Goal: Task Accomplishment & Management: Use online tool/utility

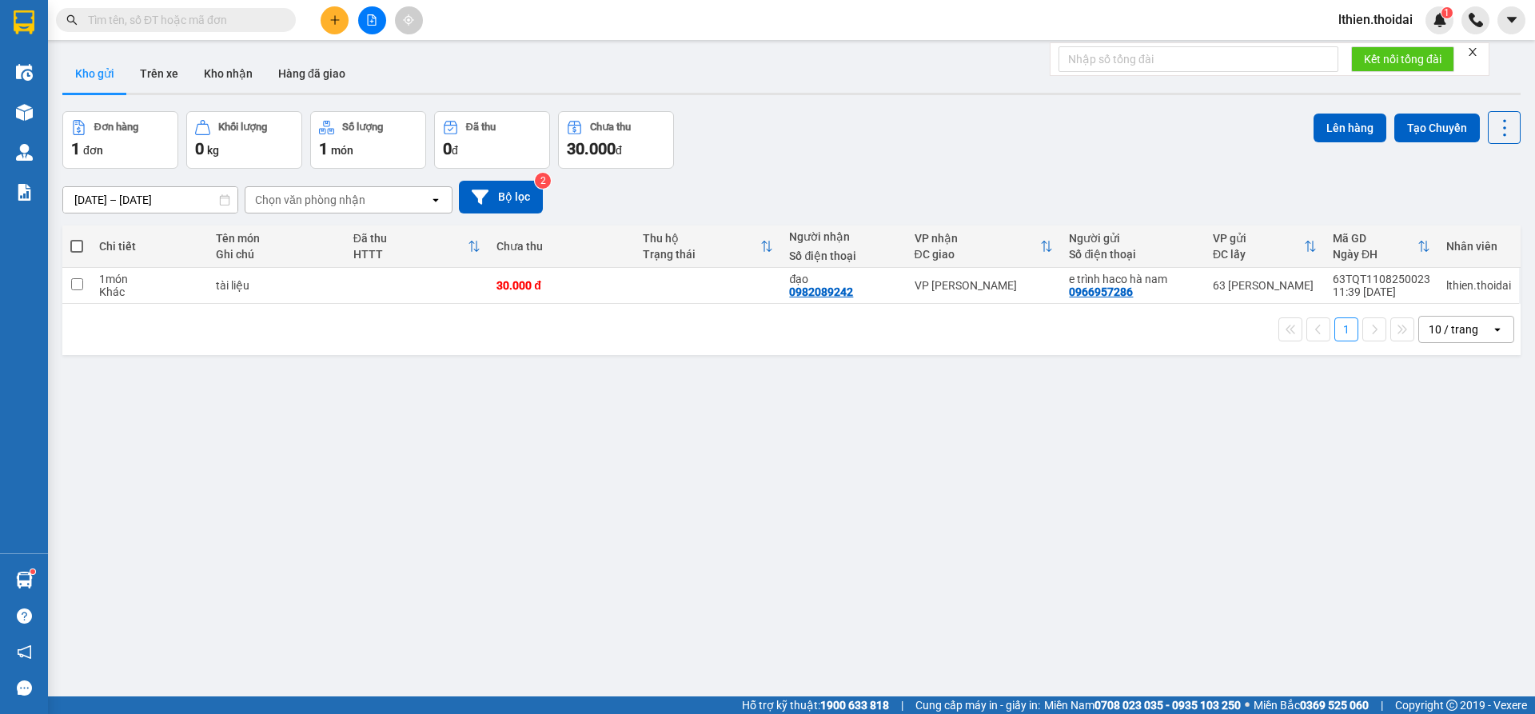
scroll to position [74, 0]
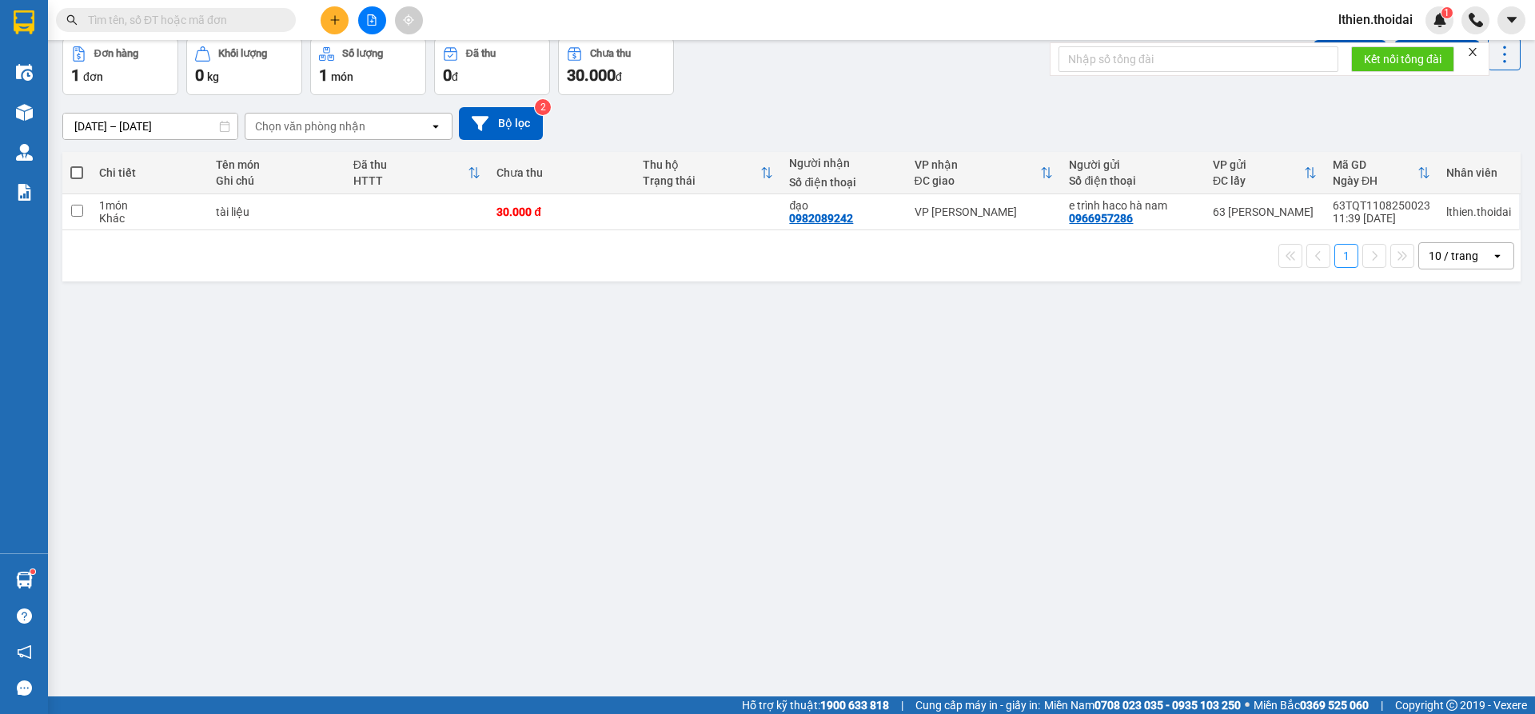
click at [191, 20] on input "text" at bounding box center [182, 20] width 189 height 18
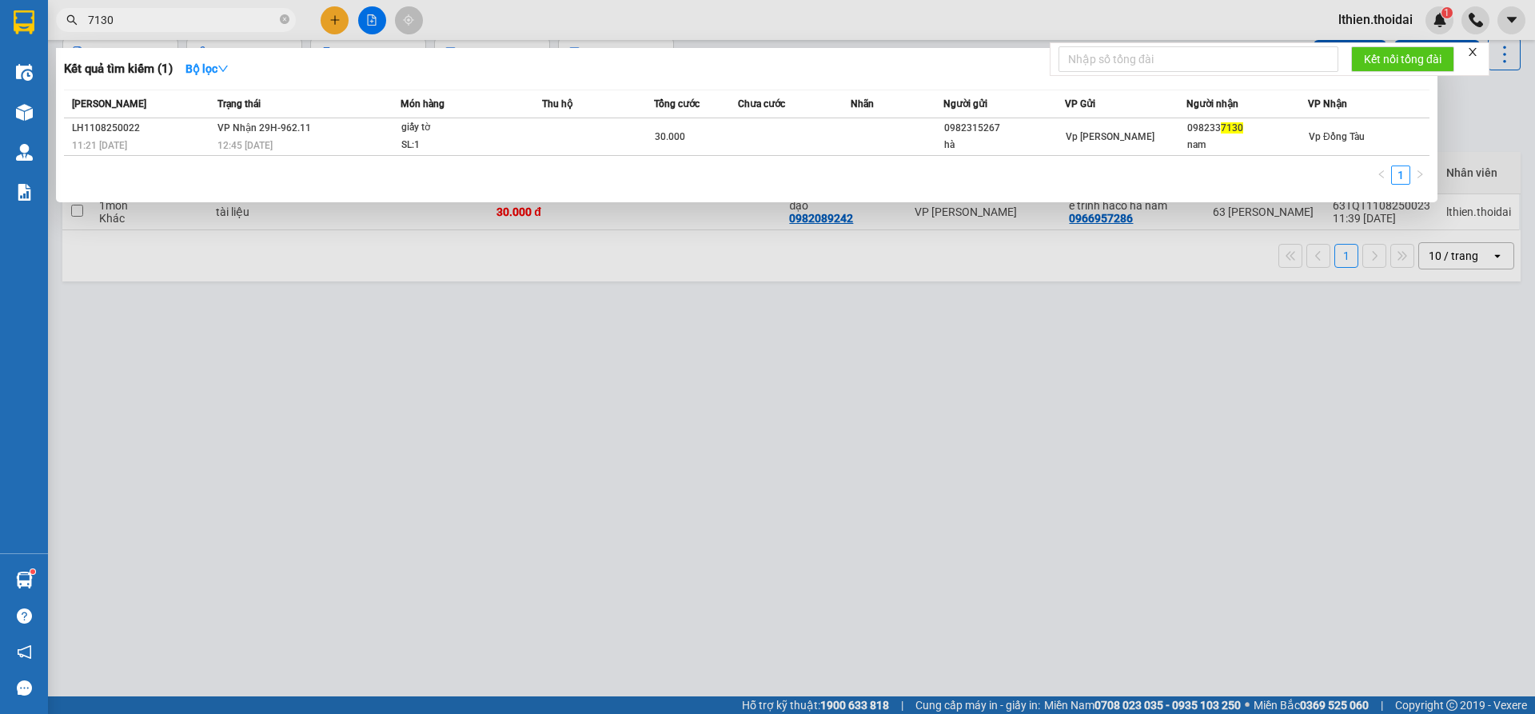
type input "7130"
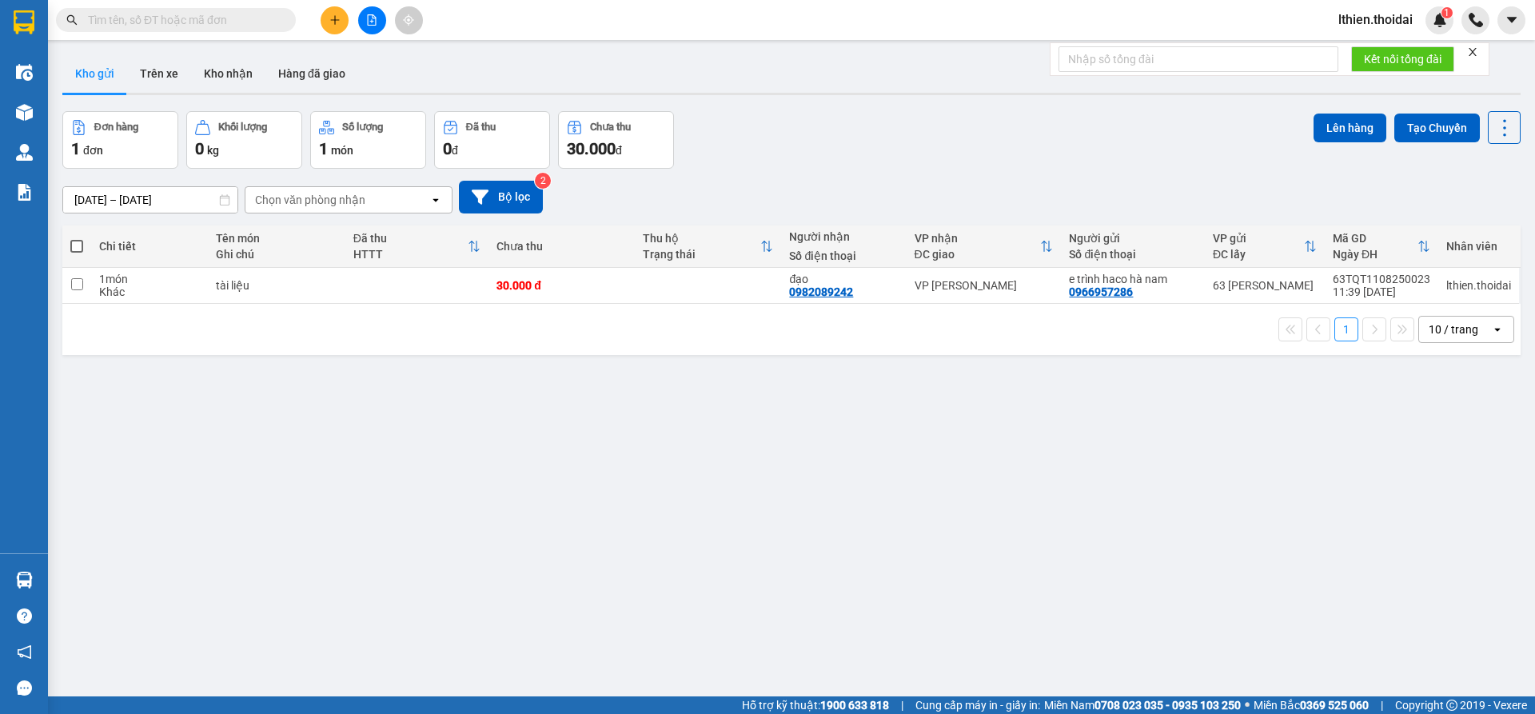
click at [82, 72] on button "Kho gửi" at bounding box center [94, 73] width 65 height 38
click at [94, 73] on button "Kho gửi" at bounding box center [94, 73] width 65 height 38
click at [79, 284] on input "checkbox" at bounding box center [77, 284] width 12 height 12
checkbox input "true"
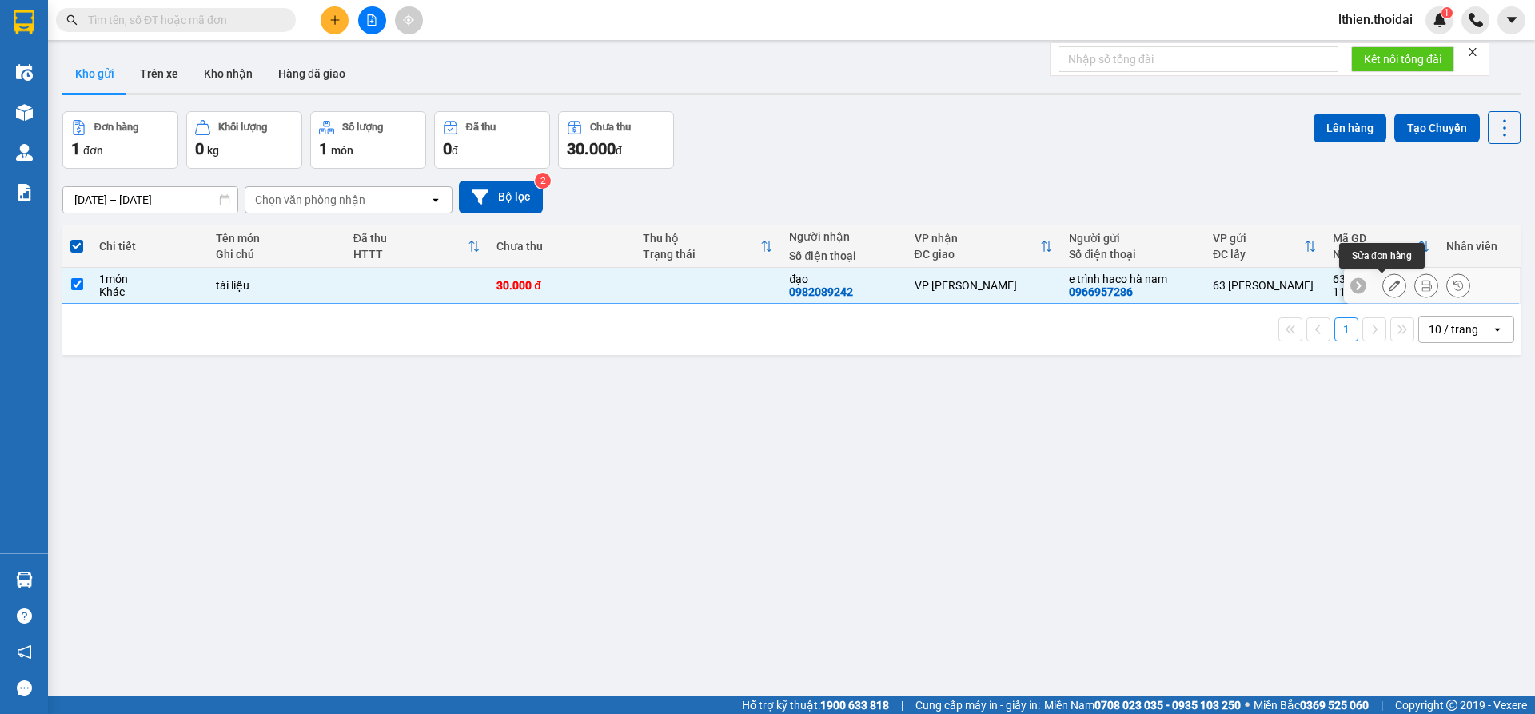
click at [1388, 281] on icon at bounding box center [1393, 285] width 11 height 11
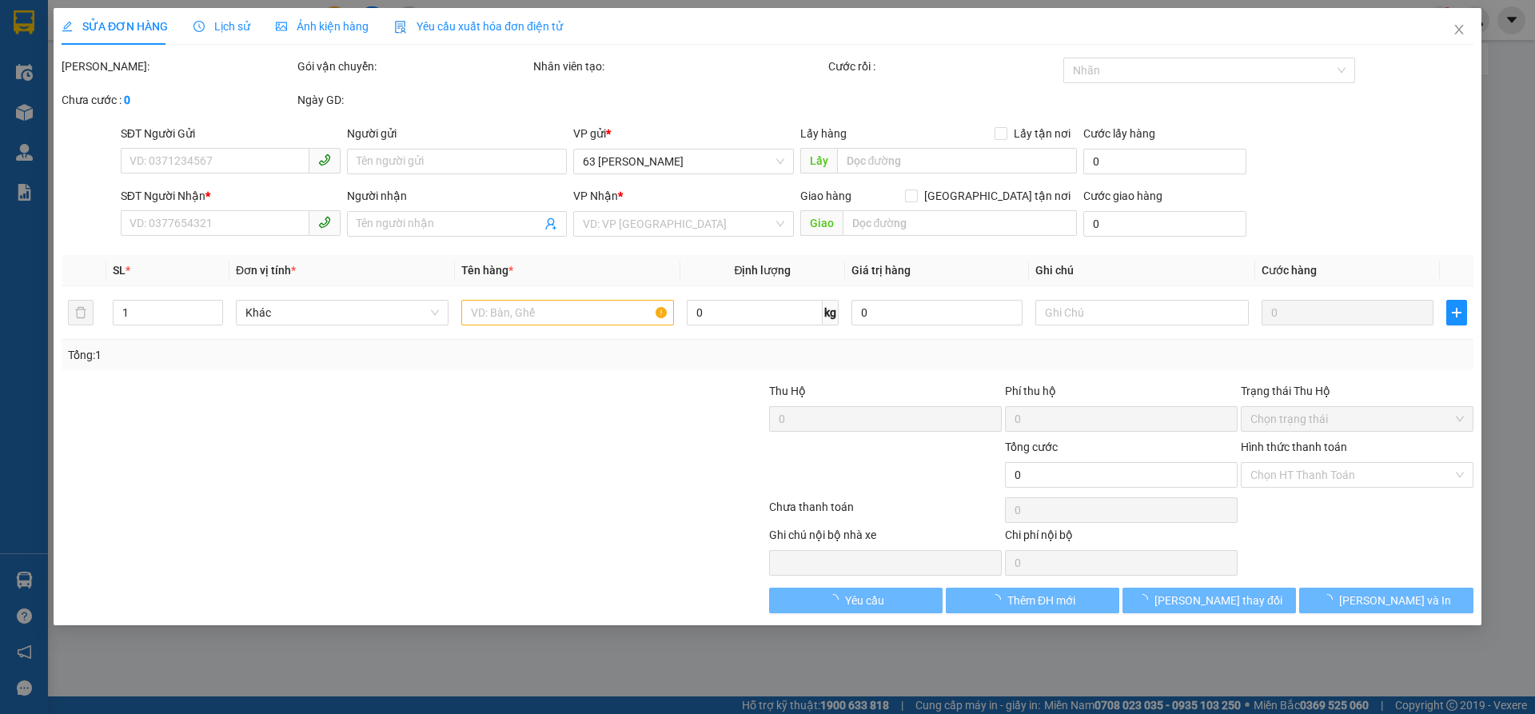
type input "0966957286"
type input "e trình haco hà nam"
type input "0982089242"
type input "đạo"
type input "30.000"
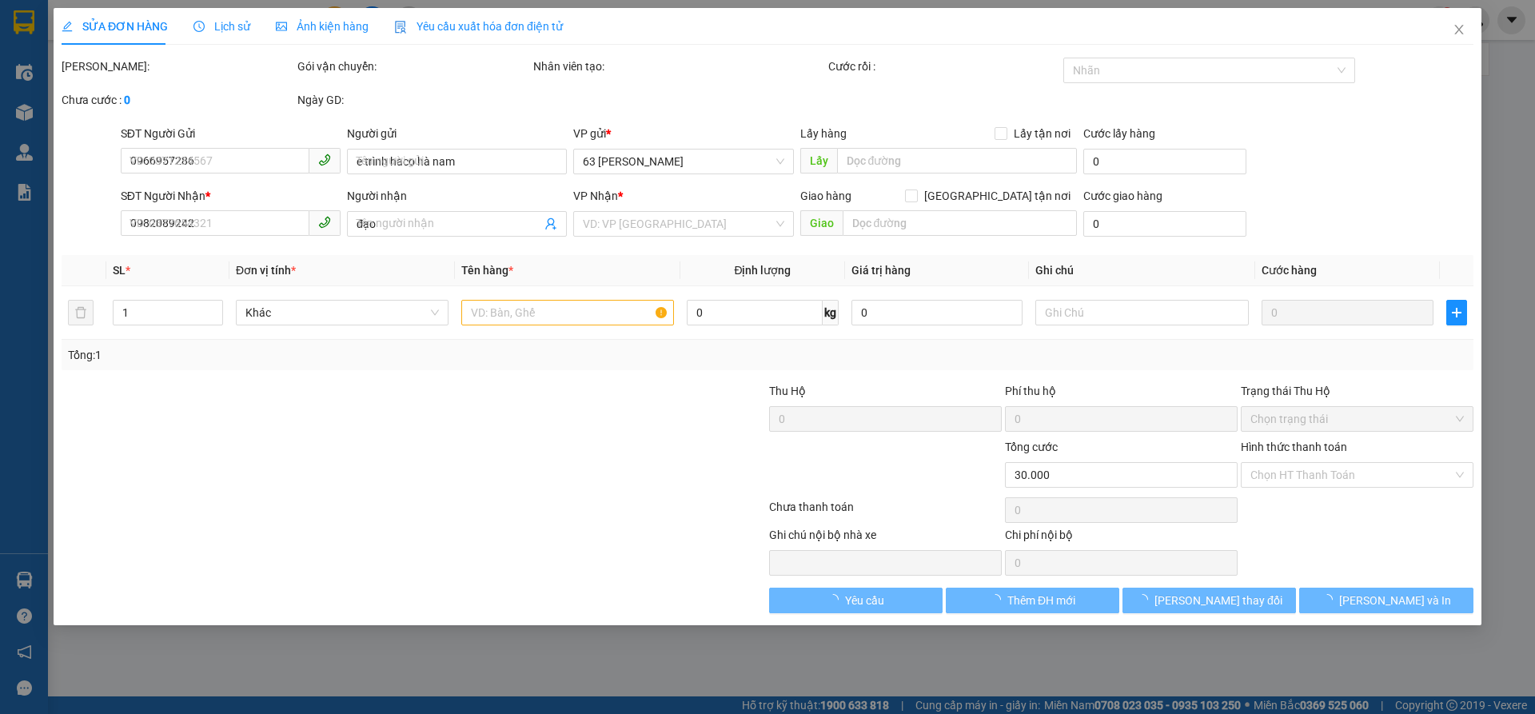
type input "30.000"
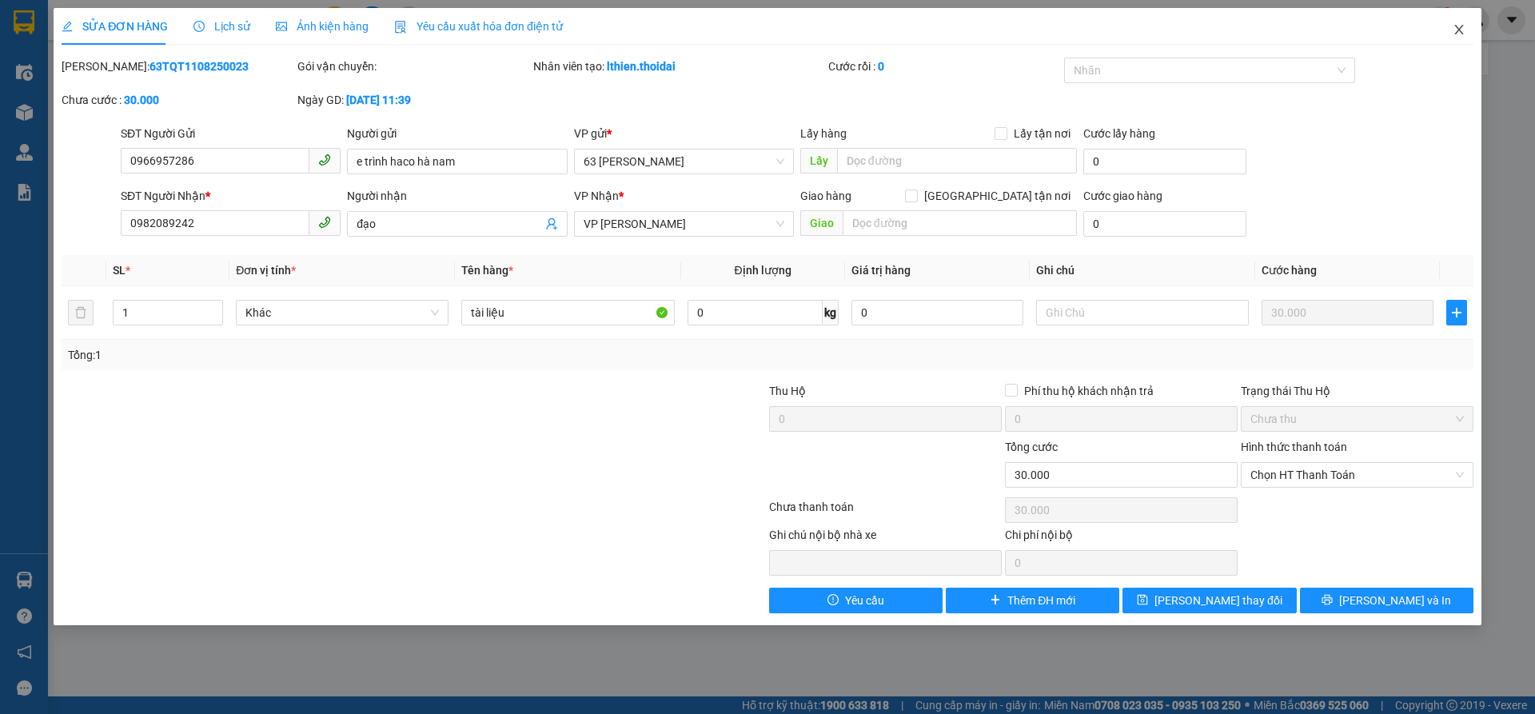
click at [1457, 29] on icon "close" at bounding box center [1458, 30] width 9 height 10
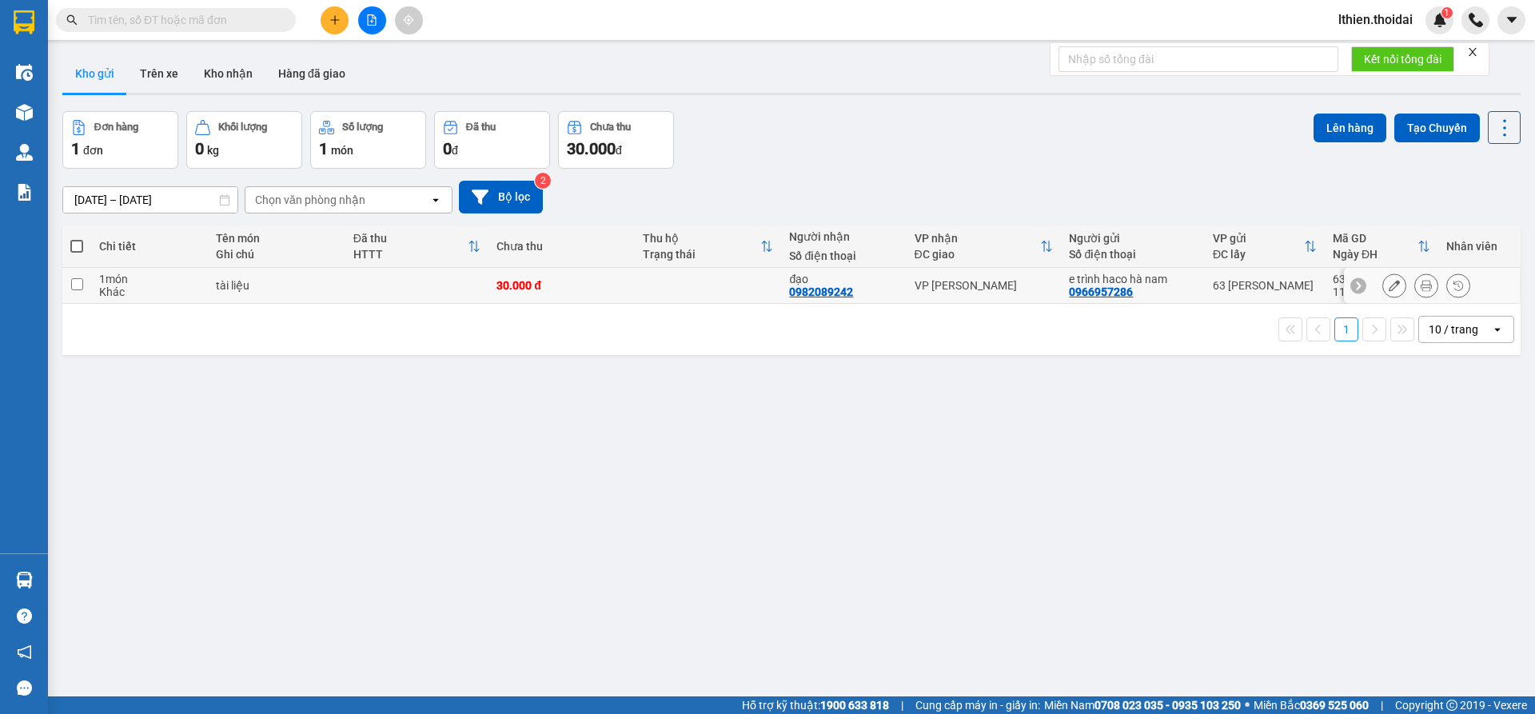
click at [78, 283] on input "checkbox" at bounding box center [77, 284] width 12 height 12
checkbox input "true"
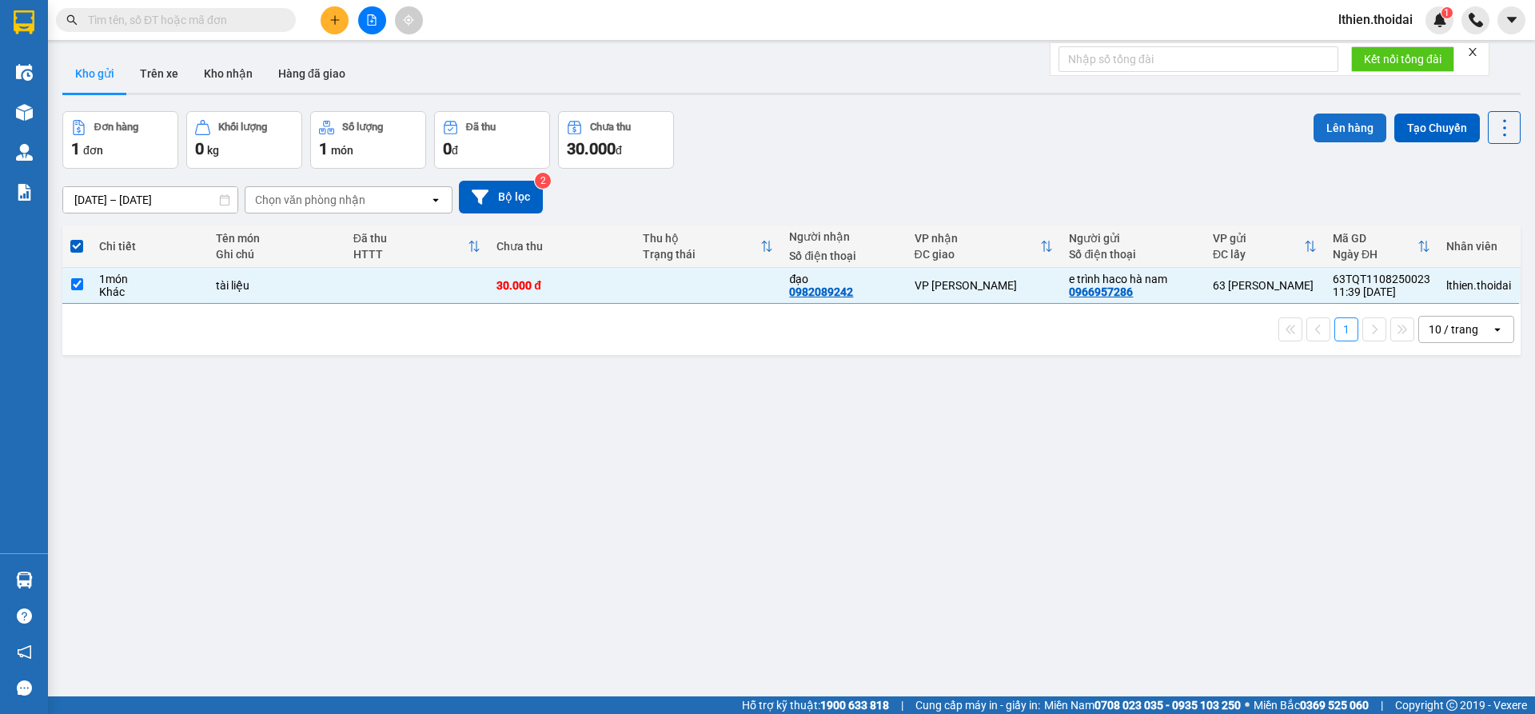
click at [1332, 121] on button "Lên hàng" at bounding box center [1349, 127] width 73 height 29
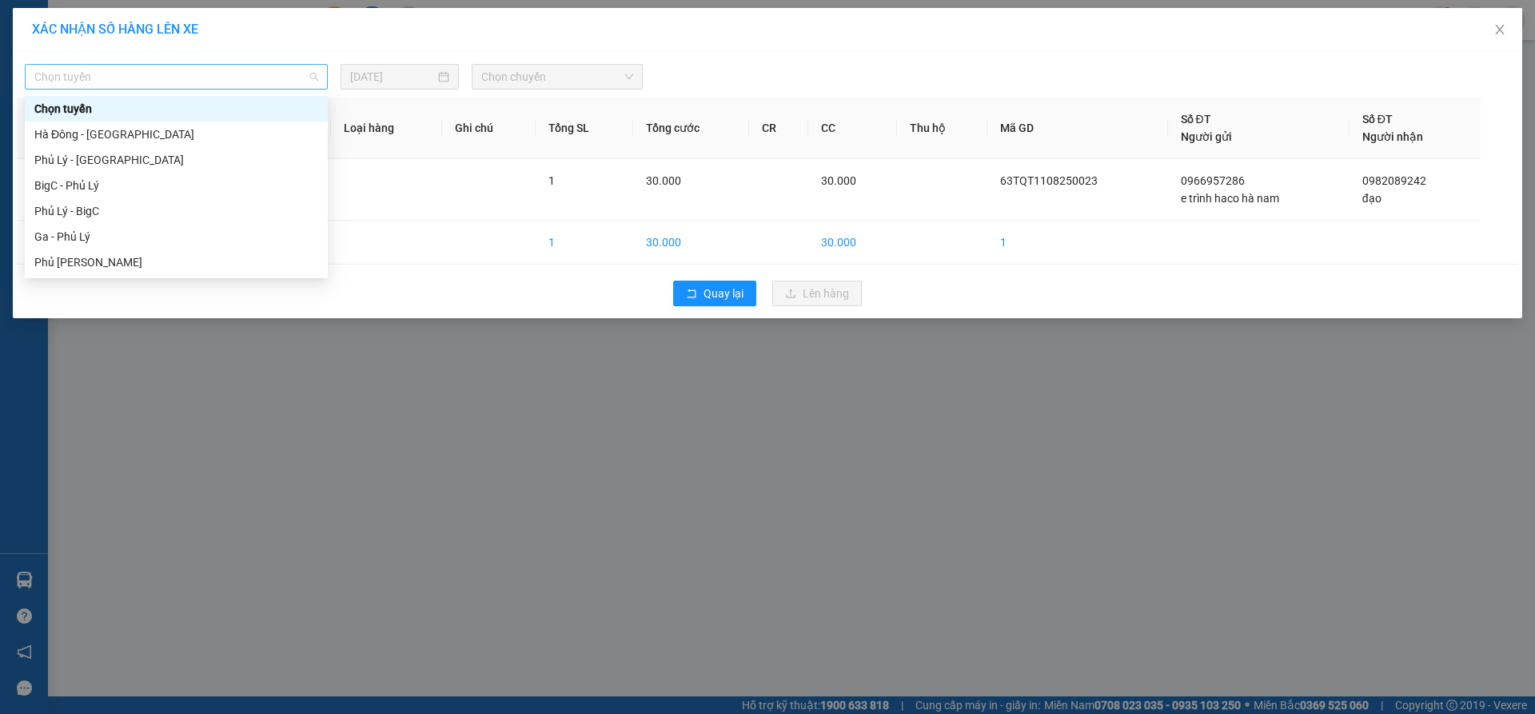
click at [313, 80] on span "Chọn tuyến" at bounding box center [176, 77] width 284 height 24
click at [102, 210] on div "Phủ Lý - BigC" at bounding box center [176, 211] width 284 height 18
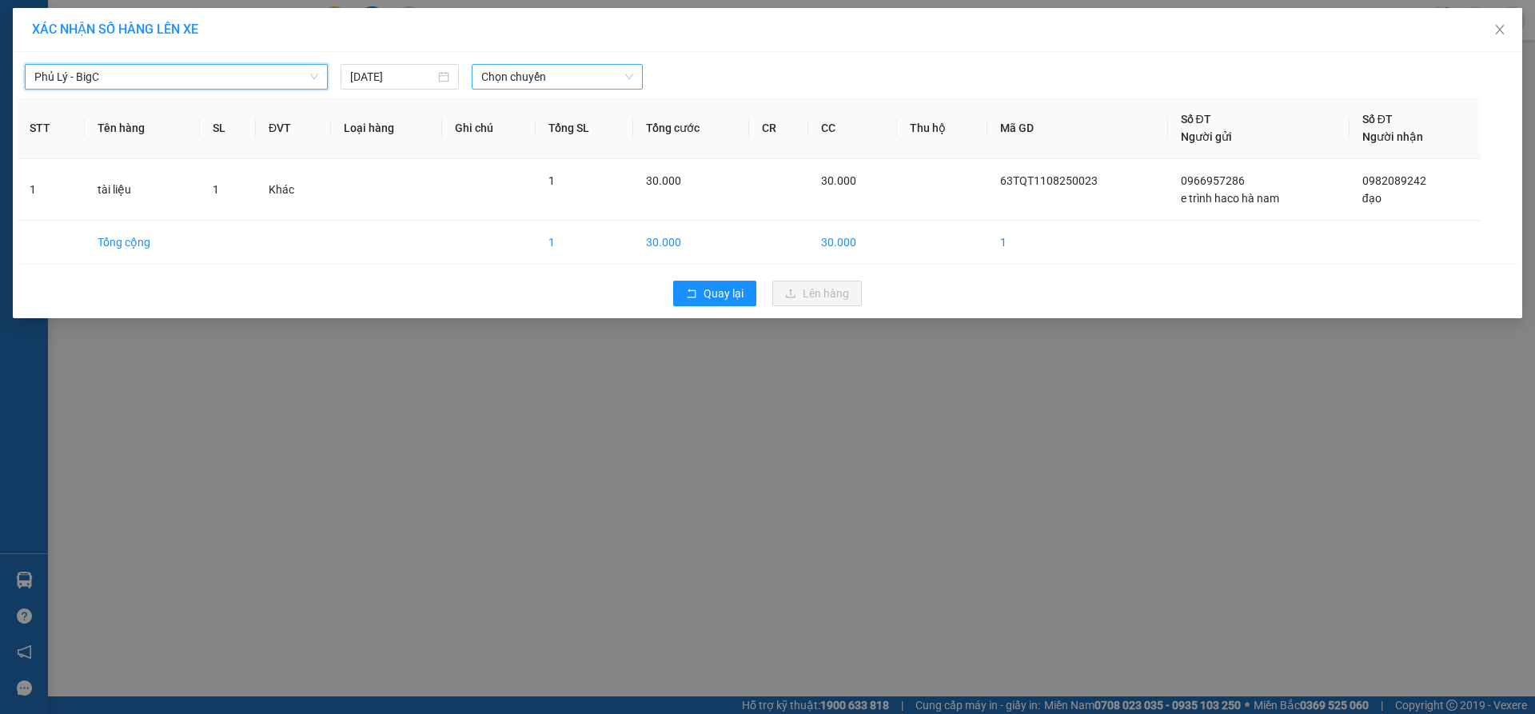
click at [631, 77] on span "Chọn chuyến" at bounding box center [557, 77] width 152 height 24
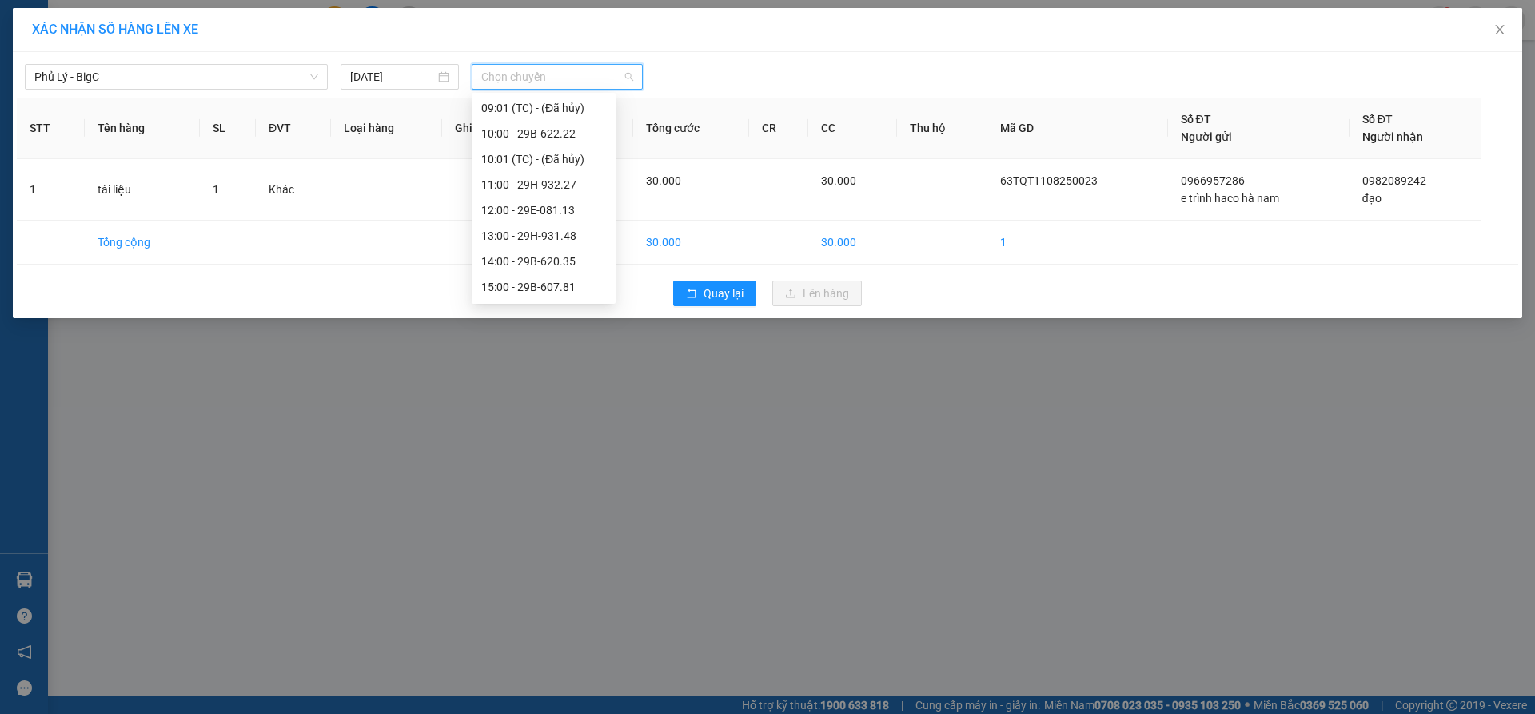
scroll to position [345, 0]
click at [539, 225] on div "13:00 - 29H-931.48" at bounding box center [543, 224] width 125 height 18
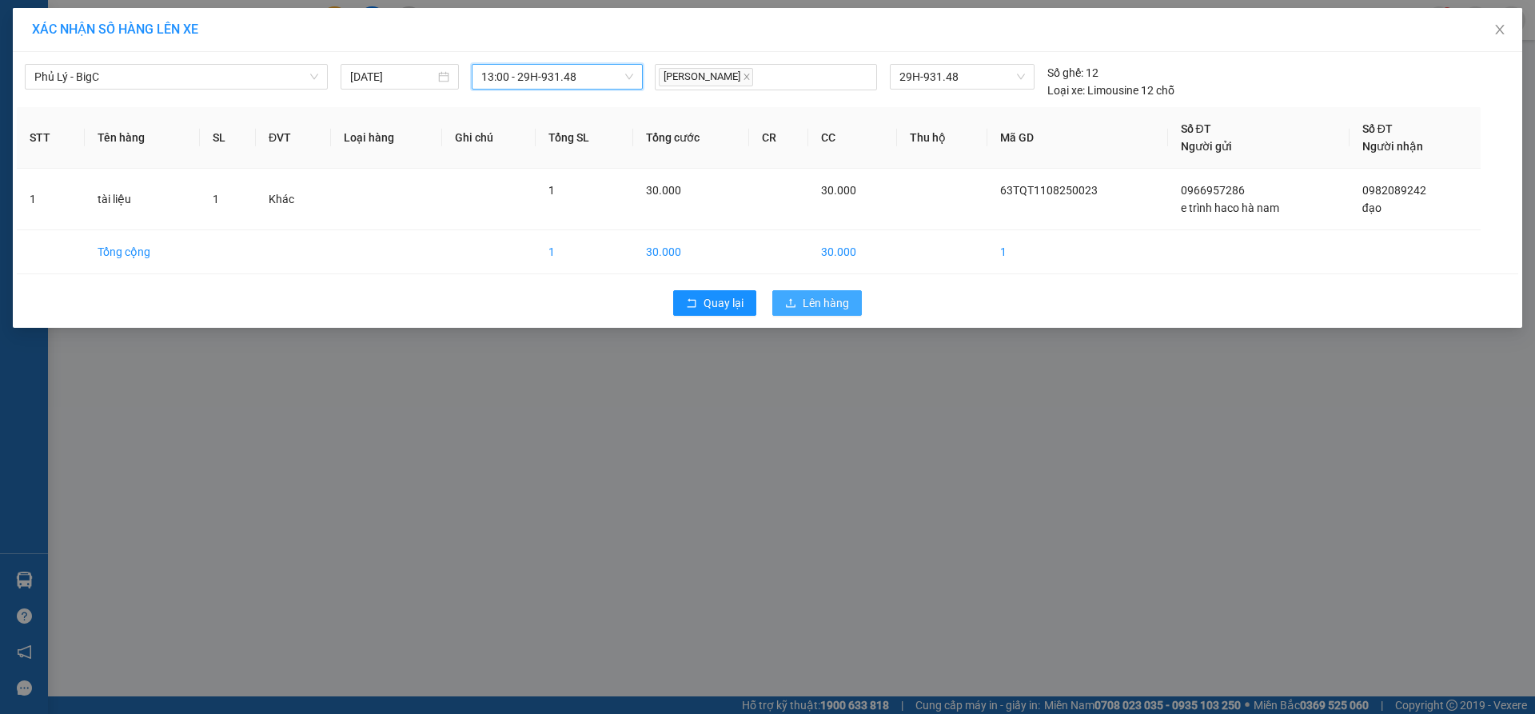
click at [802, 301] on span "Lên hàng" at bounding box center [825, 303] width 46 height 18
